Goal: Task Accomplishment & Management: Use online tool/utility

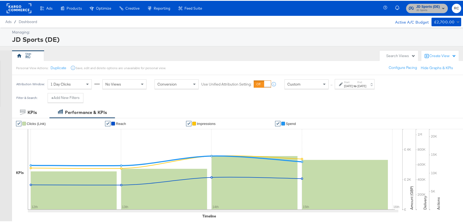
click at [422, 4] on span "JD Sports (DE)" at bounding box center [429, 6] width 24 height 6
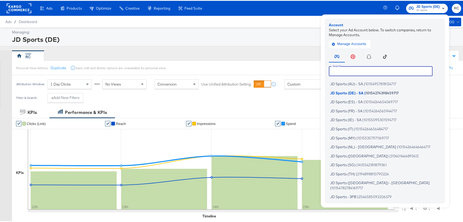
click at [365, 68] on input "text" at bounding box center [381, 70] width 104 height 10
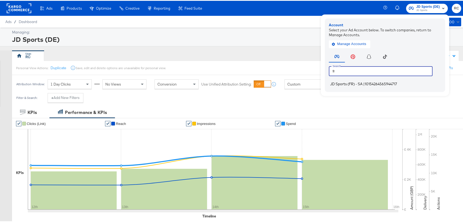
type input "fr"
click at [359, 83] on span "JD Sports (FR) - SA" at bounding box center [346, 83] width 32 height 4
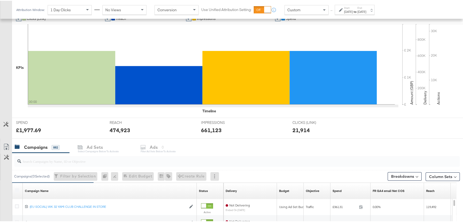
scroll to position [121, 0]
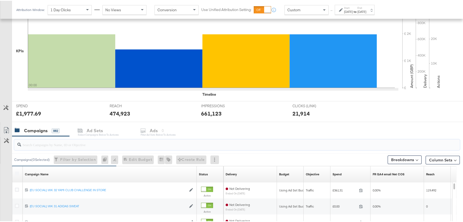
click at [113, 145] on input "search" at bounding box center [220, 141] width 399 height 10
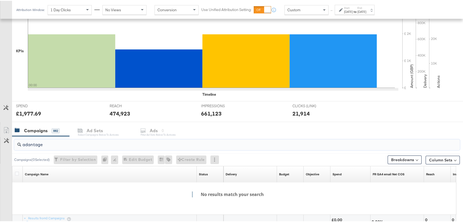
click at [27, 143] on input "adantage" at bounding box center [220, 141] width 399 height 10
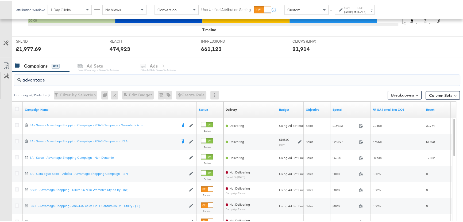
scroll to position [195, 0]
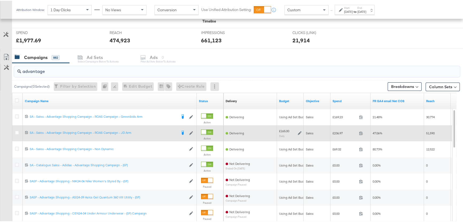
type input "advantage"
click at [14, 130] on div at bounding box center [18, 132] width 10 height 10
click at [16, 131] on icon at bounding box center [17, 132] width 4 height 4
click at [0, 0] on input "checkbox" at bounding box center [0, 0] width 0 height 0
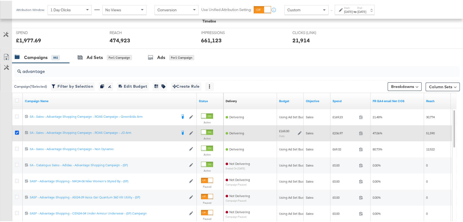
click at [17, 130] on icon at bounding box center [17, 132] width 4 height 4
click at [0, 0] on input "checkbox" at bounding box center [0, 0] width 0 height 0
